Goal: Task Accomplishment & Management: Manage account settings

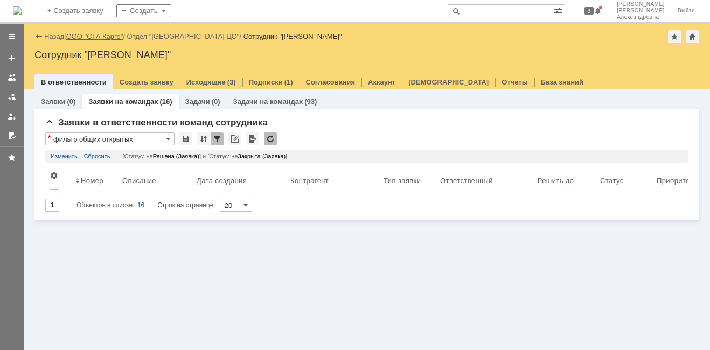
click at [99, 38] on link "ООО "СТА Карго"" at bounding box center [94, 36] width 57 height 8
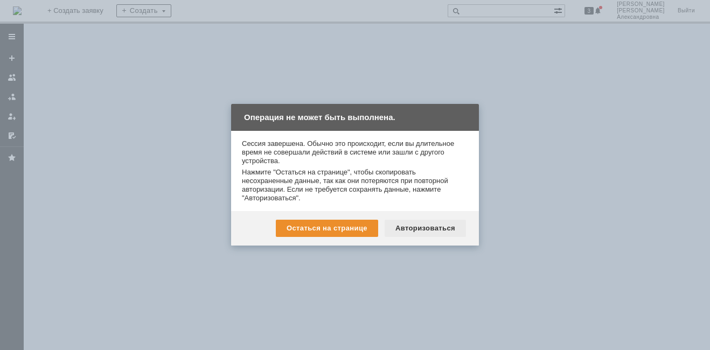
click at [422, 235] on div "Авторизоваться" at bounding box center [425, 228] width 81 height 17
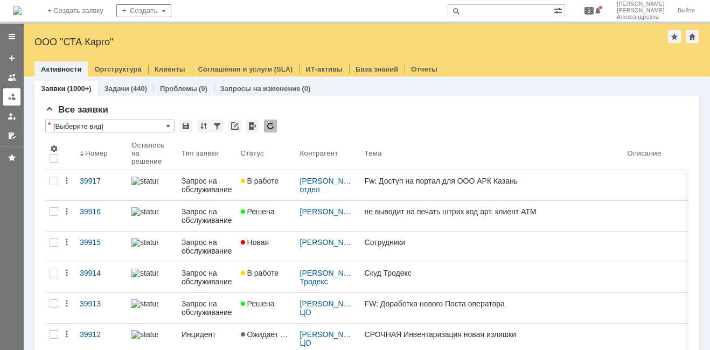
click at [19, 93] on link at bounding box center [11, 96] width 17 height 17
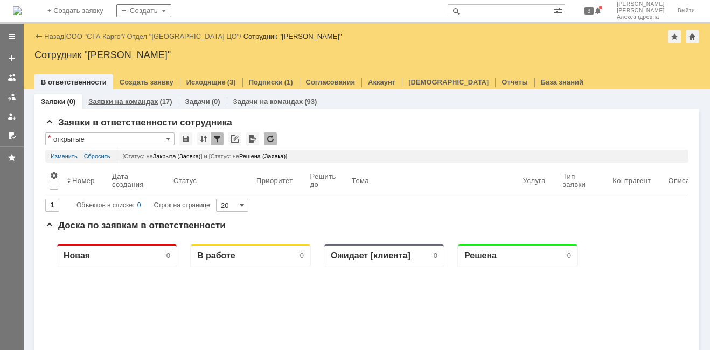
click at [122, 103] on link "Заявки на командах" at bounding box center [122, 102] width 69 height 8
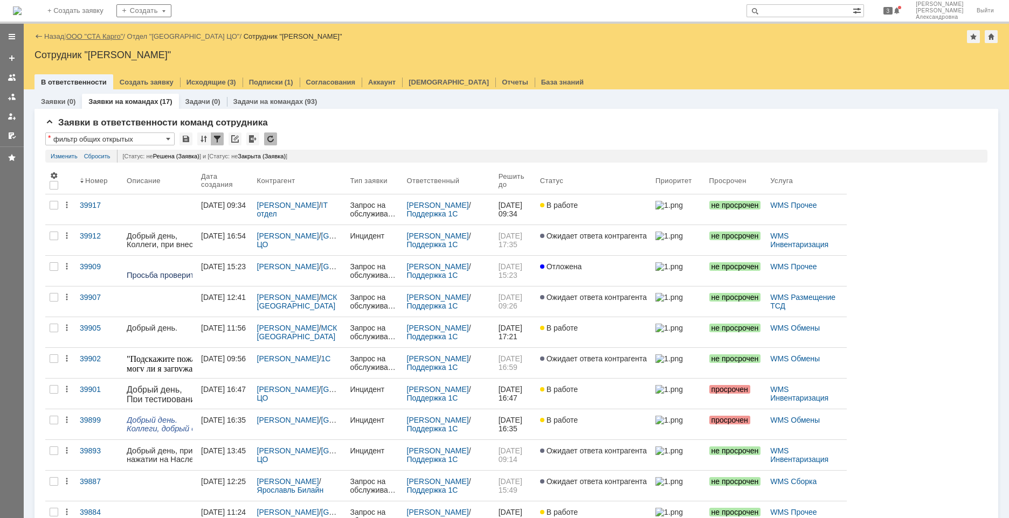
click at [96, 38] on link "ООО "СТА Карго"" at bounding box center [94, 36] width 57 height 8
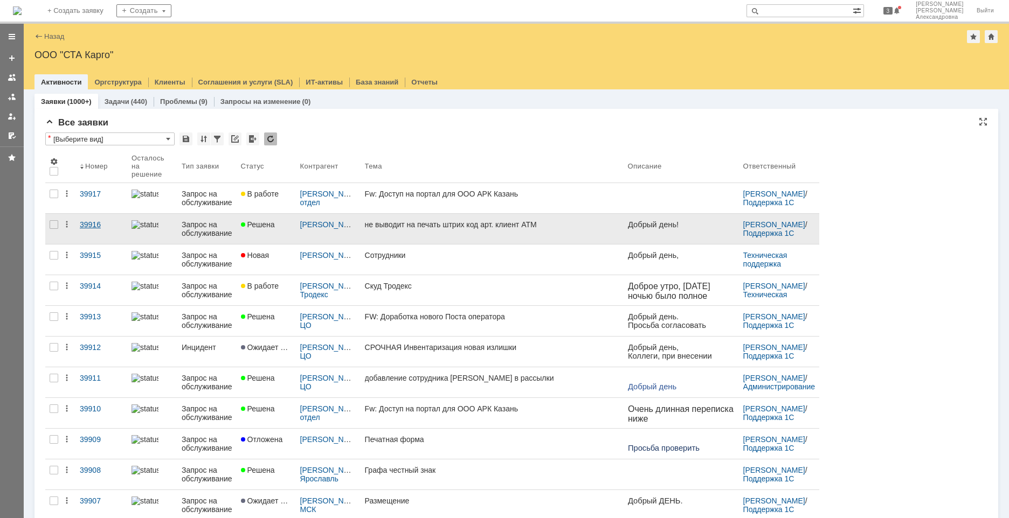
click at [112, 231] on link "39916" at bounding box center [101, 229] width 52 height 30
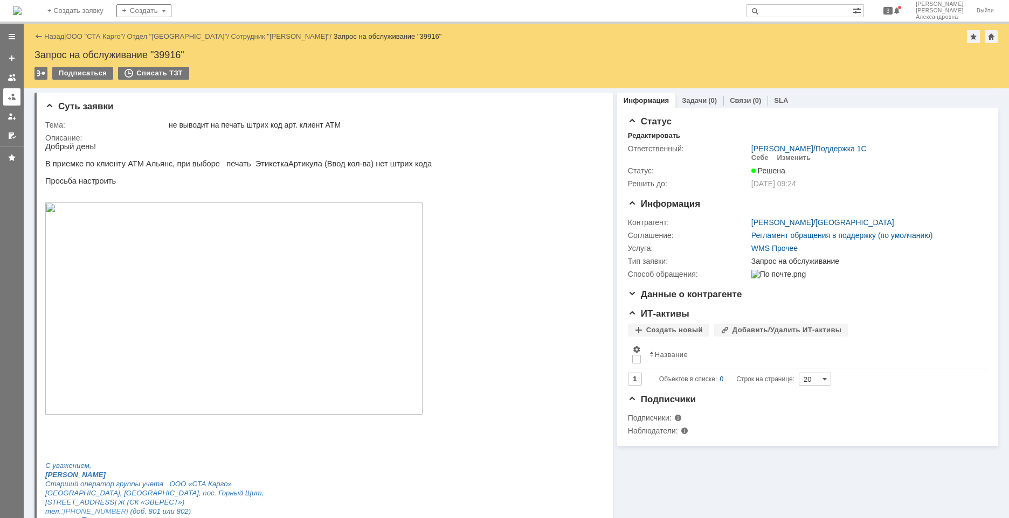
click at [12, 97] on div at bounding box center [12, 97] width 9 height 9
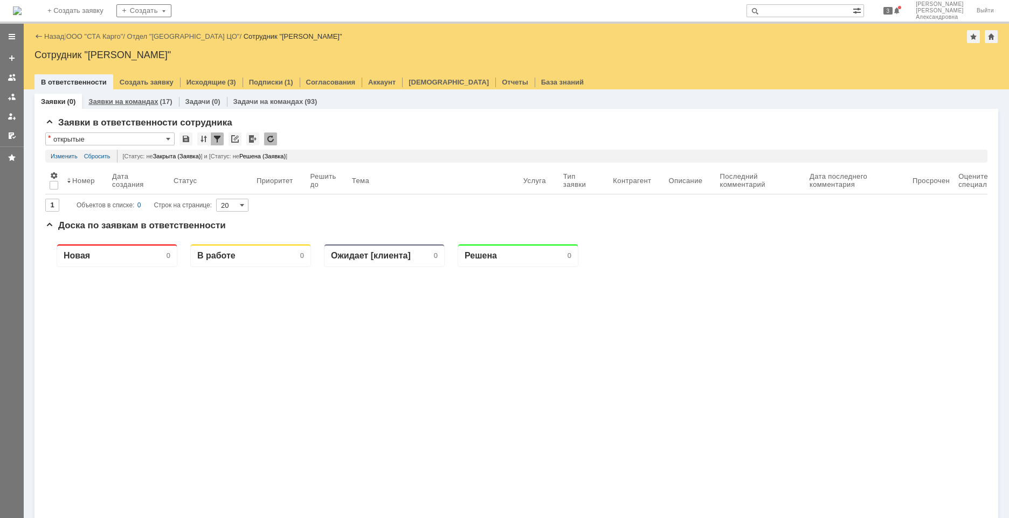
click at [107, 101] on link "Заявки на командах" at bounding box center [122, 102] width 69 height 8
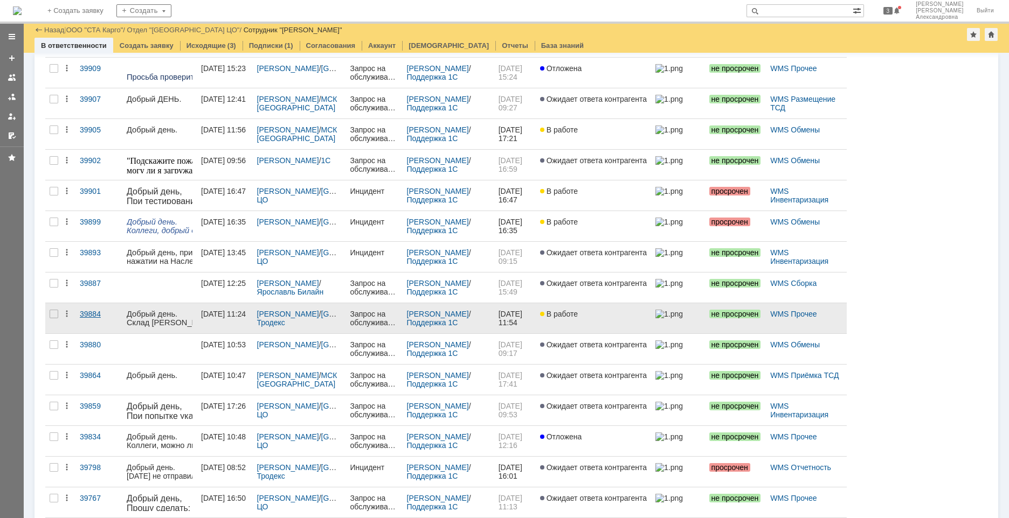
click at [103, 322] on link "39884" at bounding box center [98, 318] width 47 height 30
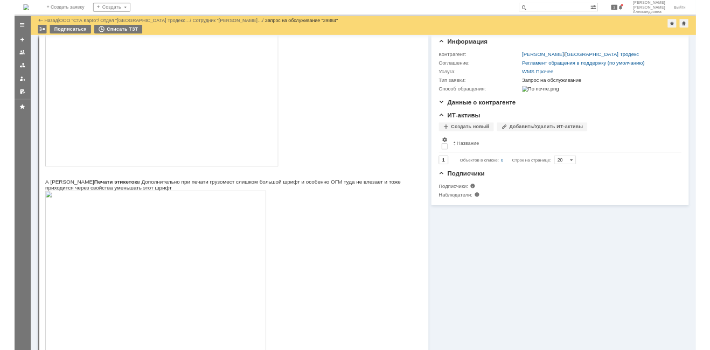
scroll to position [108, 0]
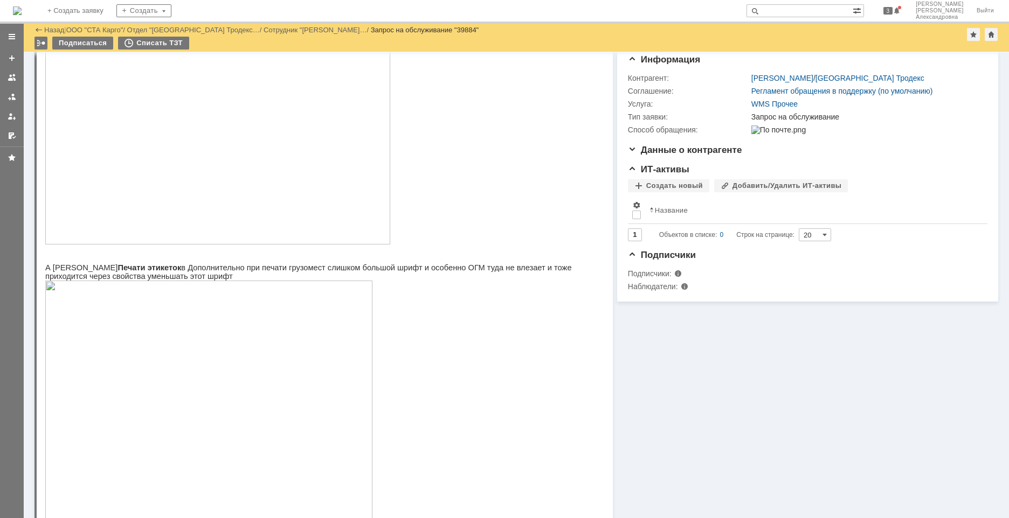
click at [270, 150] on img at bounding box center [217, 138] width 345 height 212
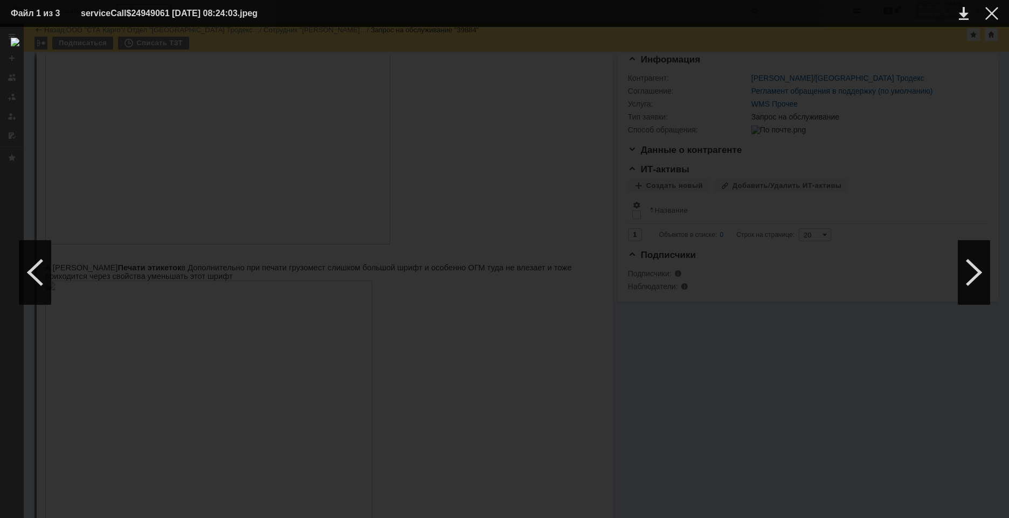
click at [710, 282] on div at bounding box center [504, 273] width 987 height 470
click at [710, 18] on div at bounding box center [991, 13] width 13 height 13
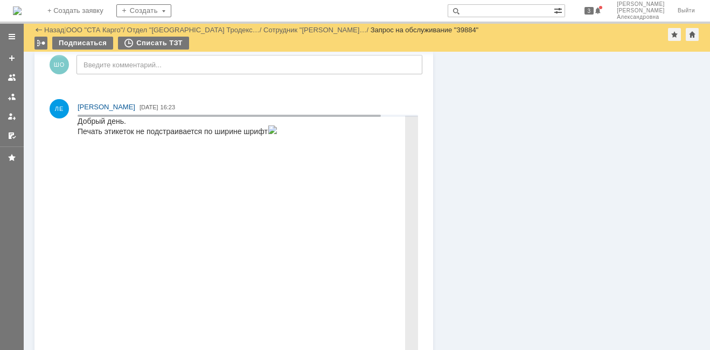
scroll to position [808, 0]
